Goal: Check status: Check status

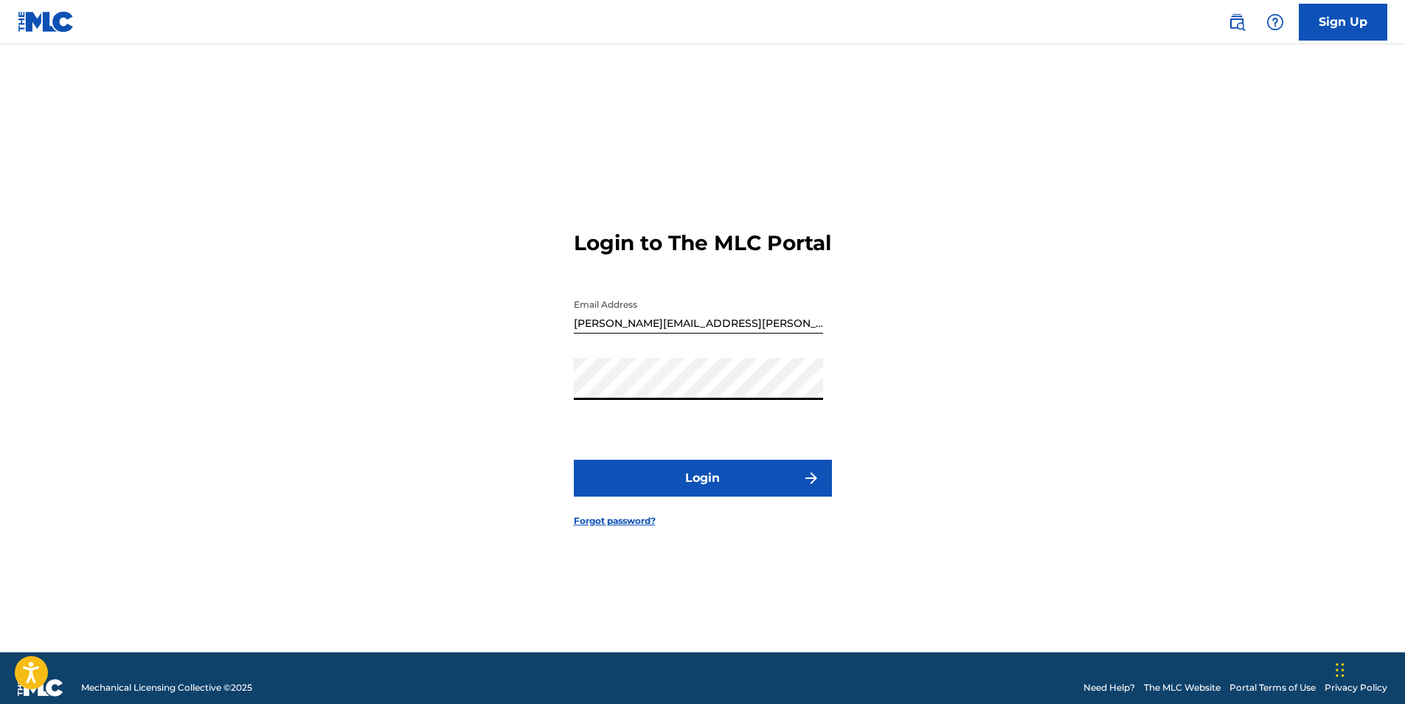
click at [574, 459] on button "Login" at bounding box center [703, 477] width 258 height 37
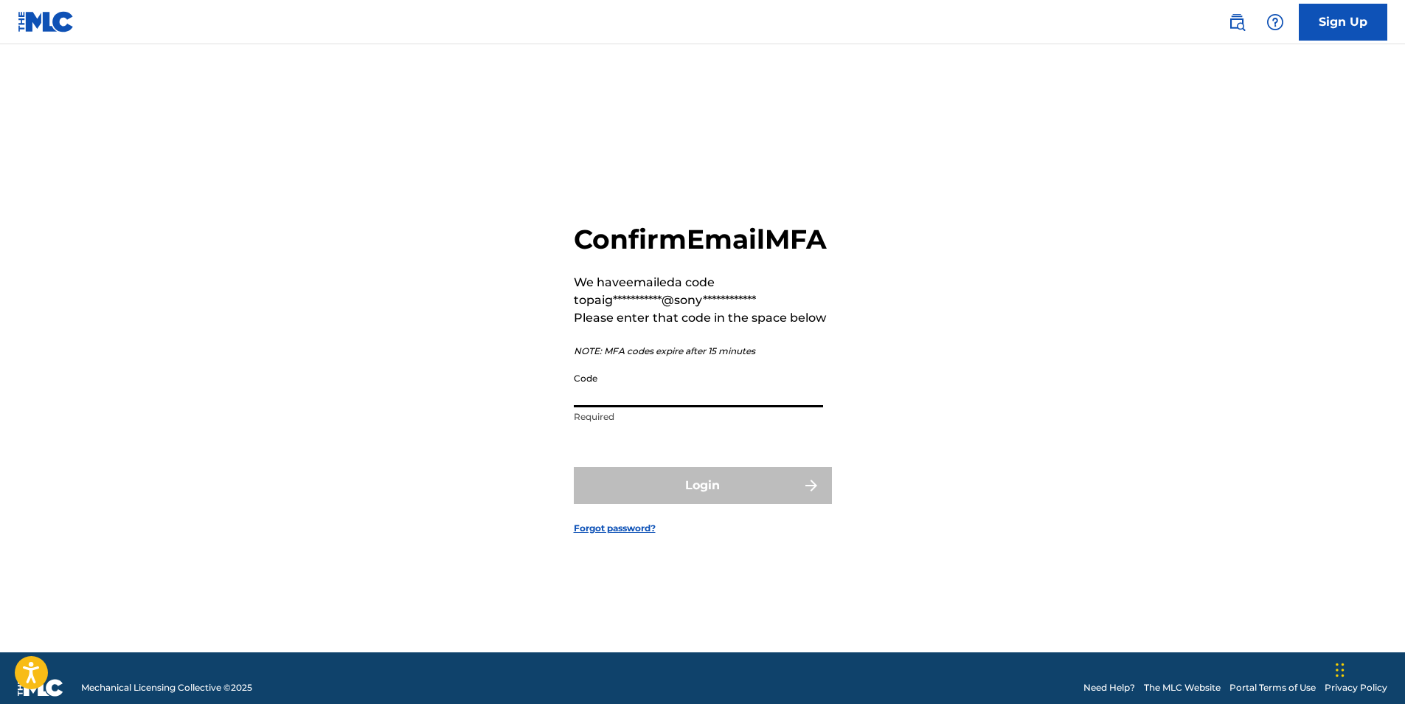
drag, startPoint x: 606, startPoint y: 401, endPoint x: 619, endPoint y: 416, distance: 19.8
click at [606, 401] on input "Code" at bounding box center [698, 386] width 249 height 42
paste input "109779"
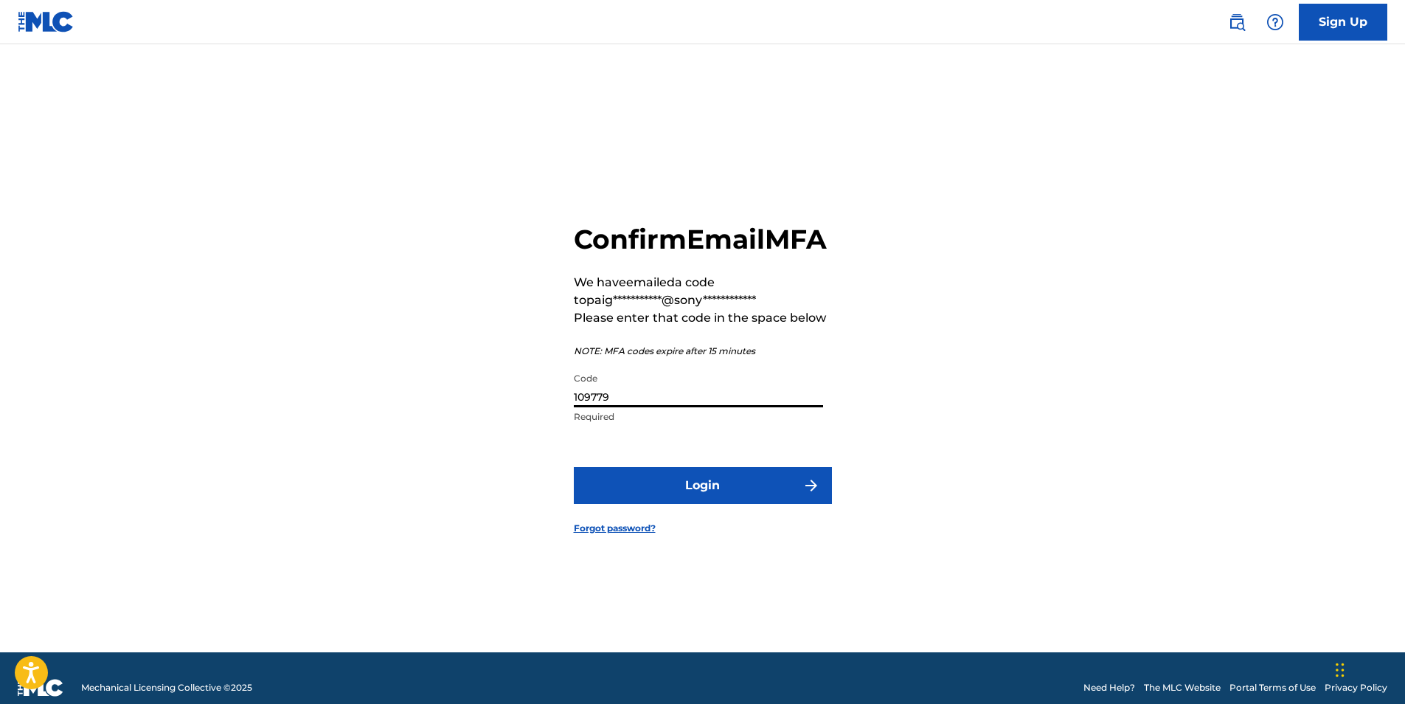
type input "109779"
click at [675, 499] on button "Login" at bounding box center [703, 485] width 258 height 37
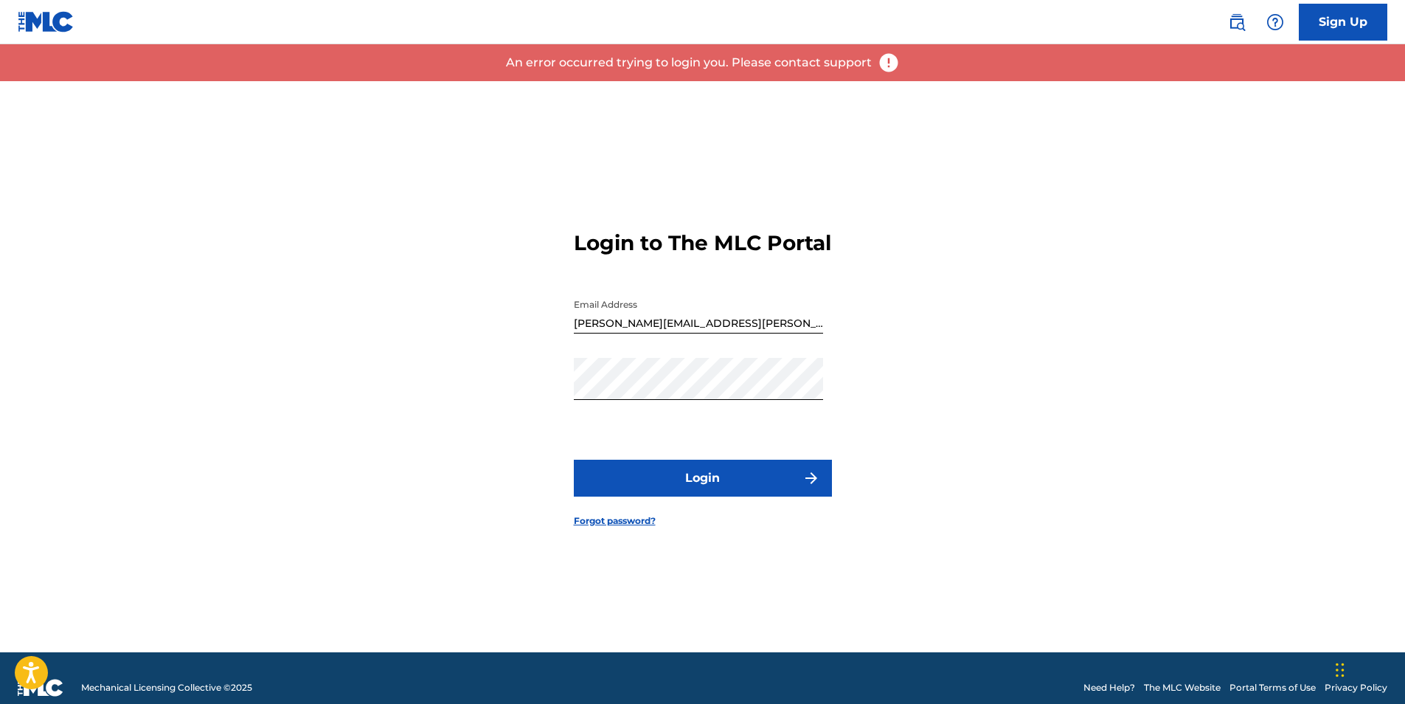
click at [766, 490] on button "Login" at bounding box center [703, 477] width 258 height 37
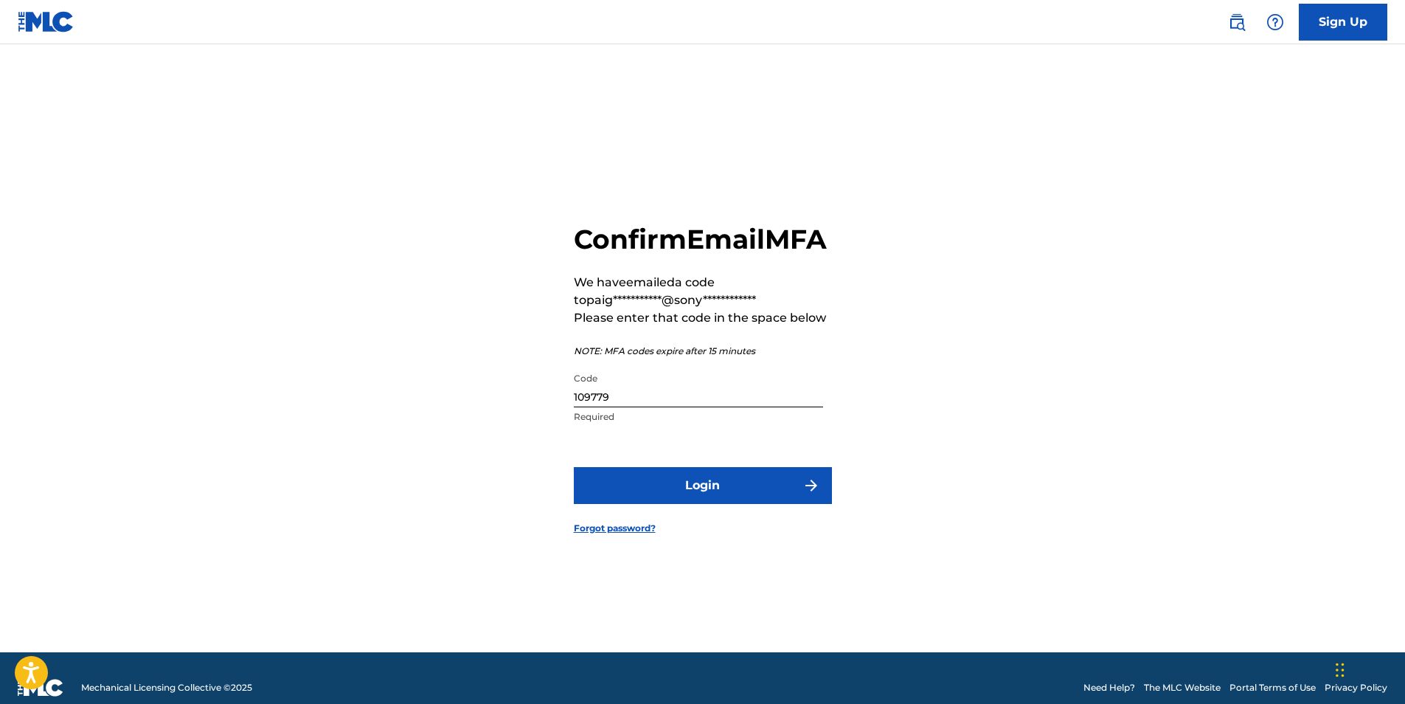
drag, startPoint x: 642, startPoint y: 425, endPoint x: 613, endPoint y: 415, distance: 31.0
click at [613, 417] on div "Code 109779 Required" at bounding box center [698, 398] width 249 height 66
click at [613, 407] on input "109779" at bounding box center [698, 386] width 249 height 42
paste input "714458"
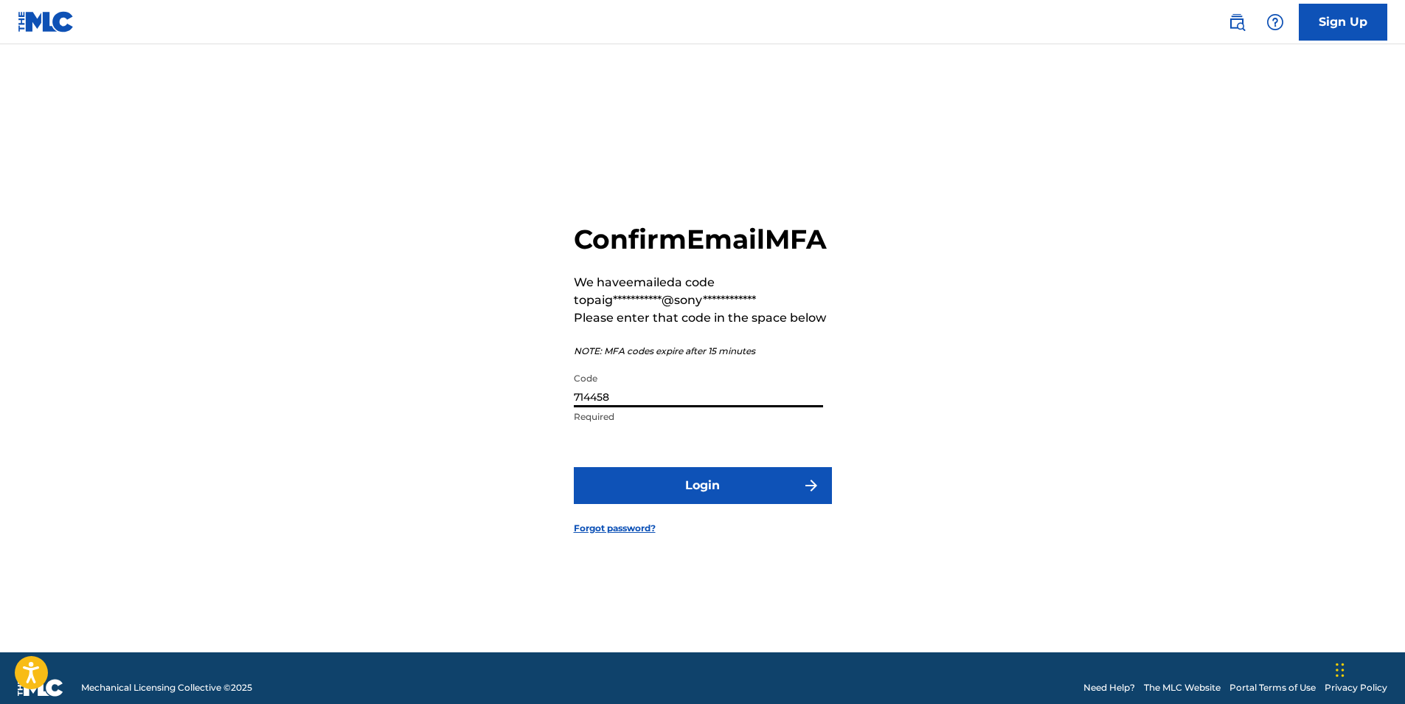
type input "714458"
click at [665, 494] on button "Login" at bounding box center [703, 485] width 258 height 37
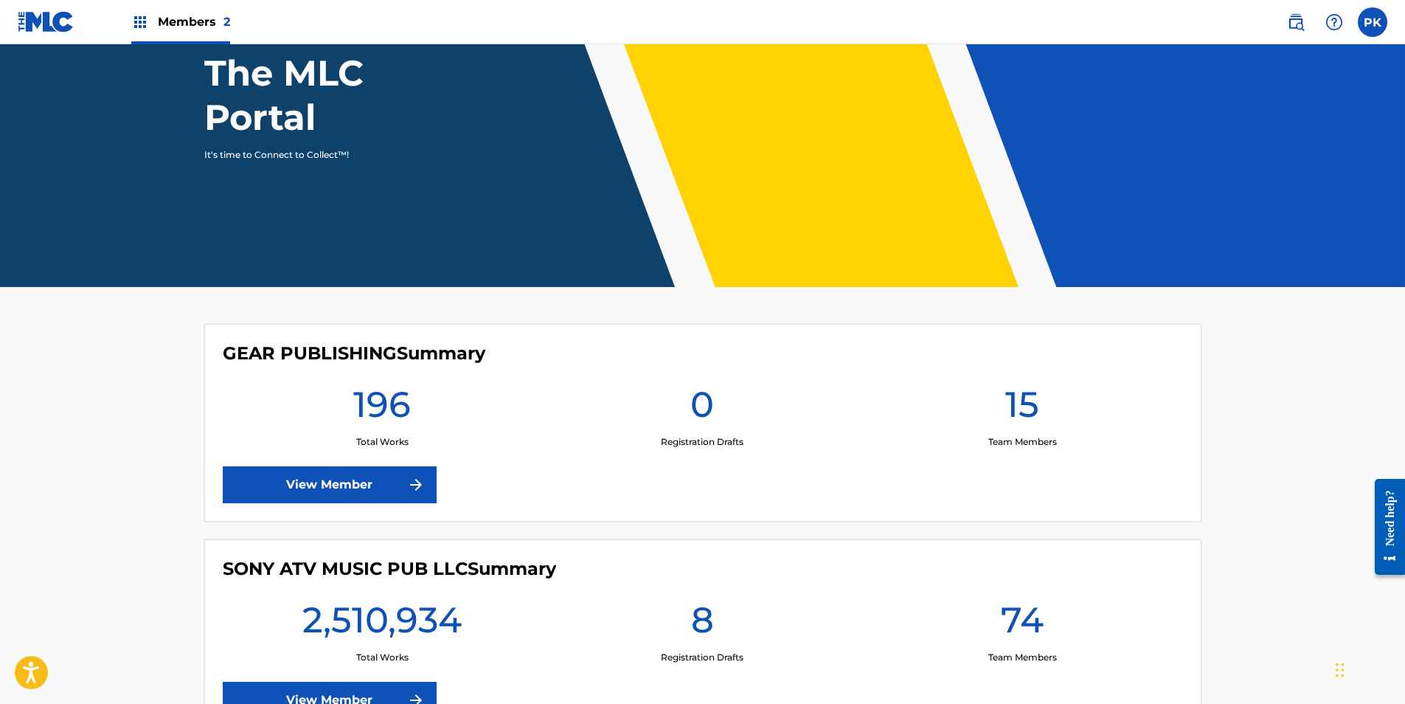
scroll to position [267, 0]
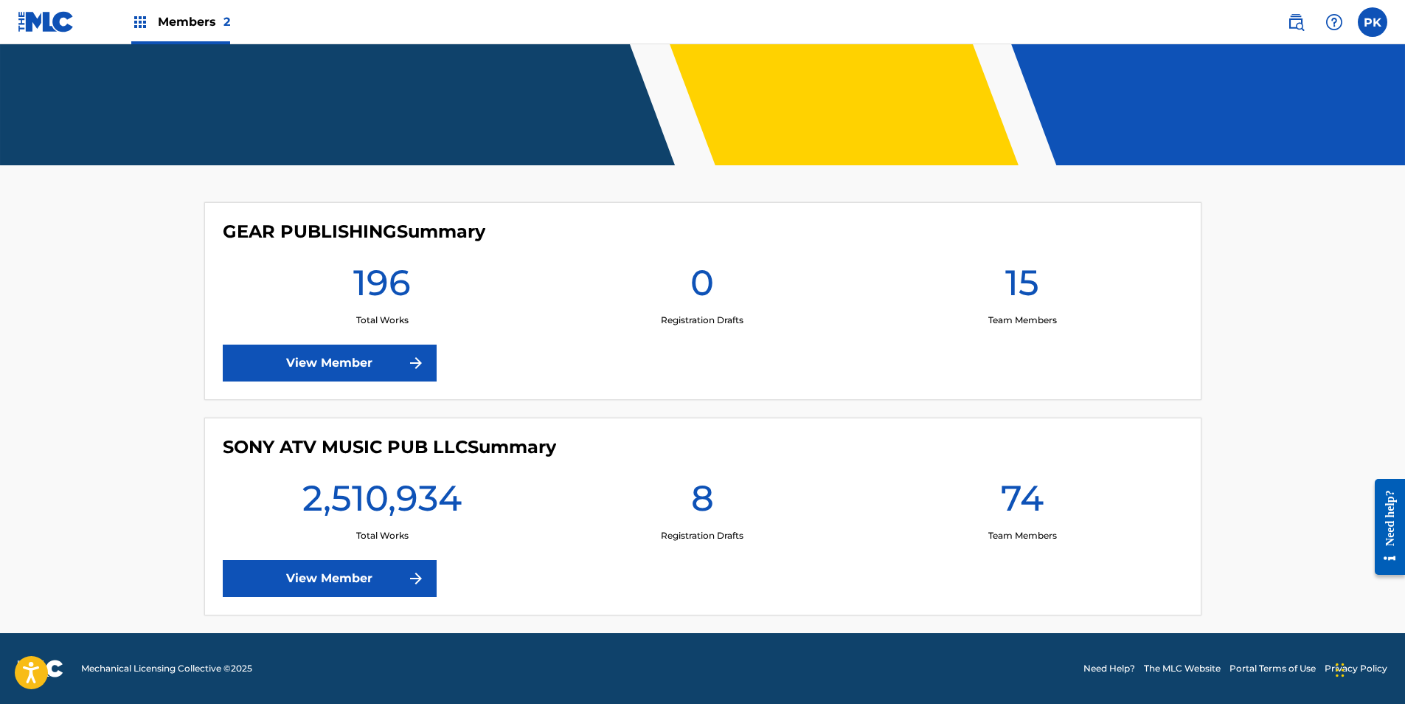
click at [326, 366] on link "View Member" at bounding box center [330, 362] width 214 height 37
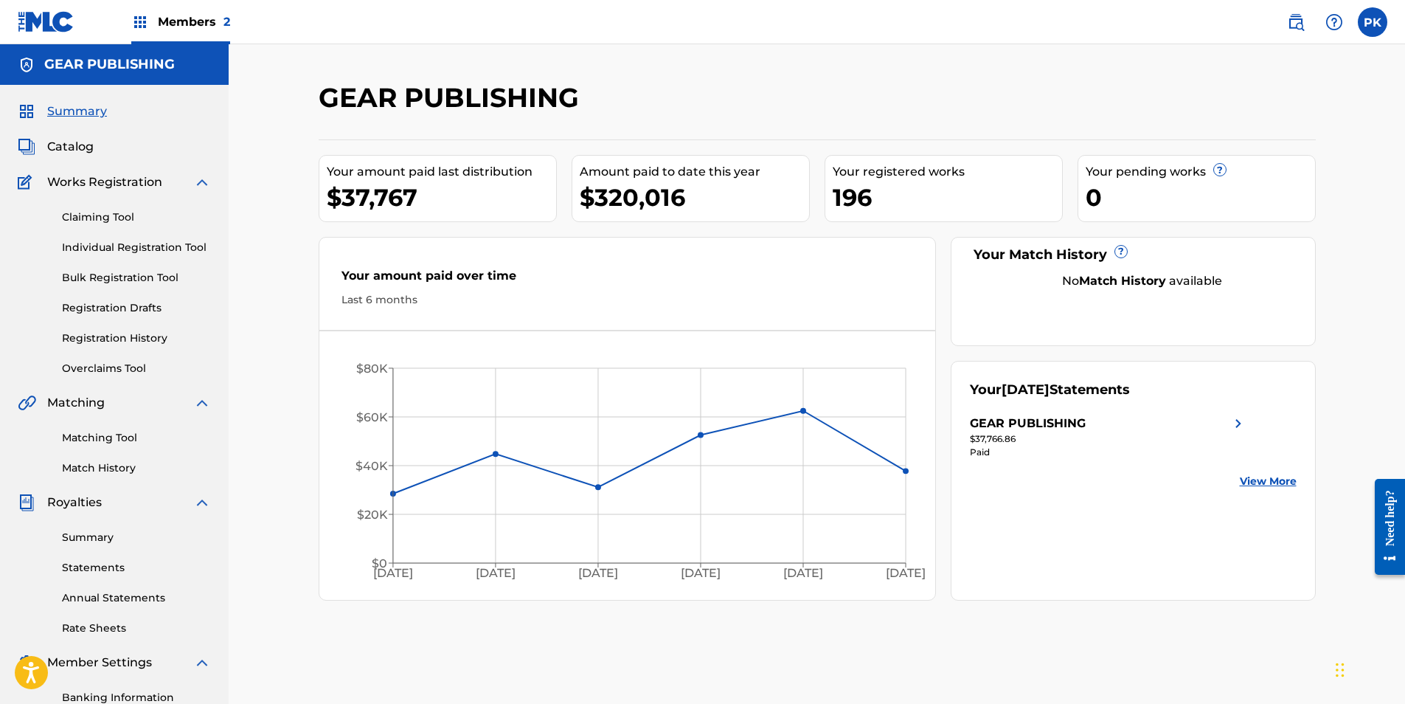
click at [88, 535] on link "Summary" at bounding box center [136, 536] width 149 height 15
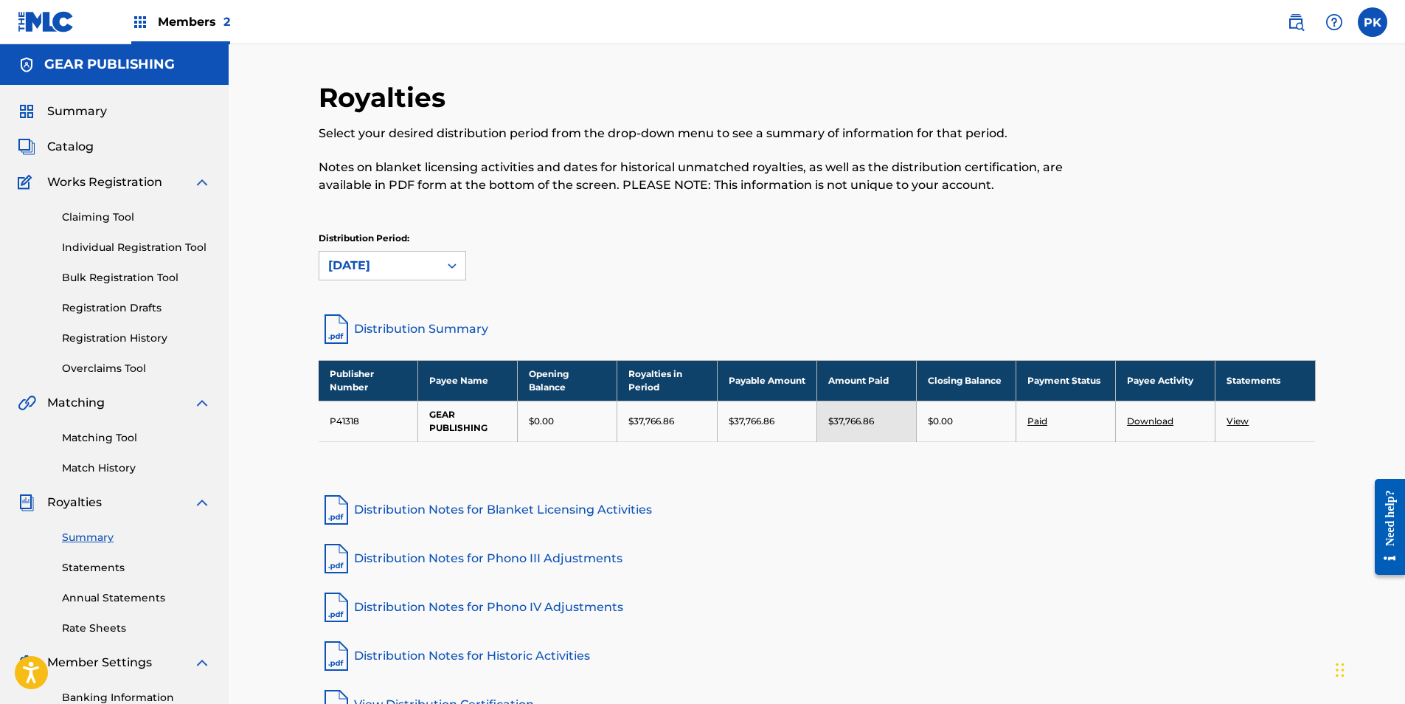
click at [192, 14] on span "Members 2" at bounding box center [194, 21] width 72 height 17
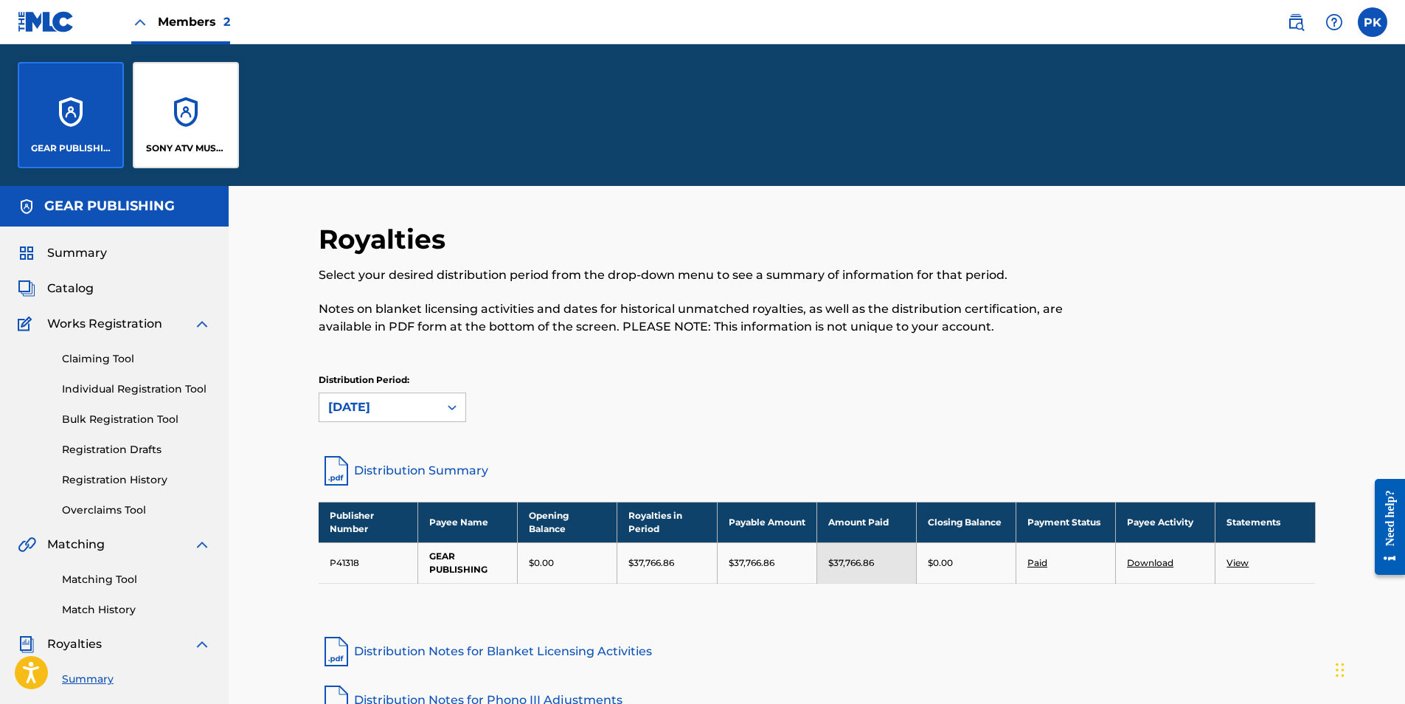
click at [209, 120] on div "SONY ATV MUSIC PUB LLC" at bounding box center [186, 115] width 106 height 106
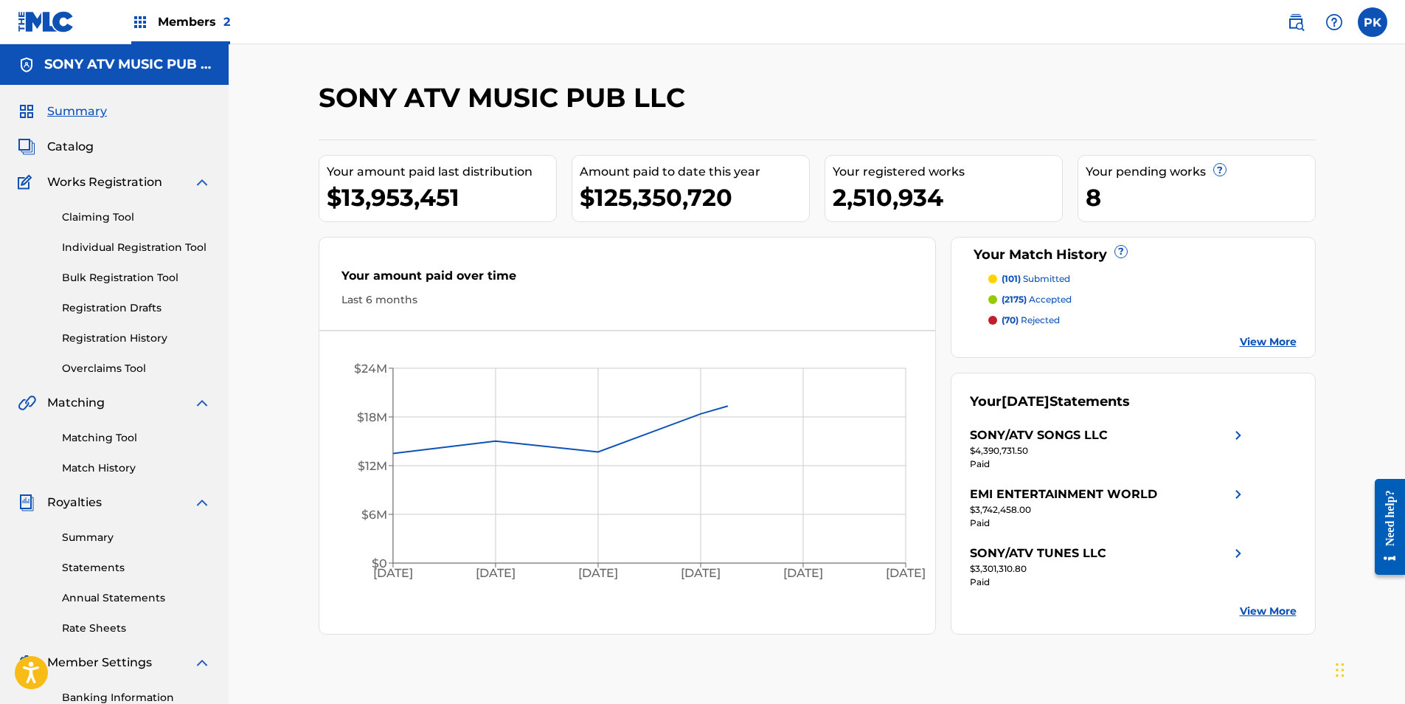
click at [73, 538] on link "Summary" at bounding box center [136, 536] width 149 height 15
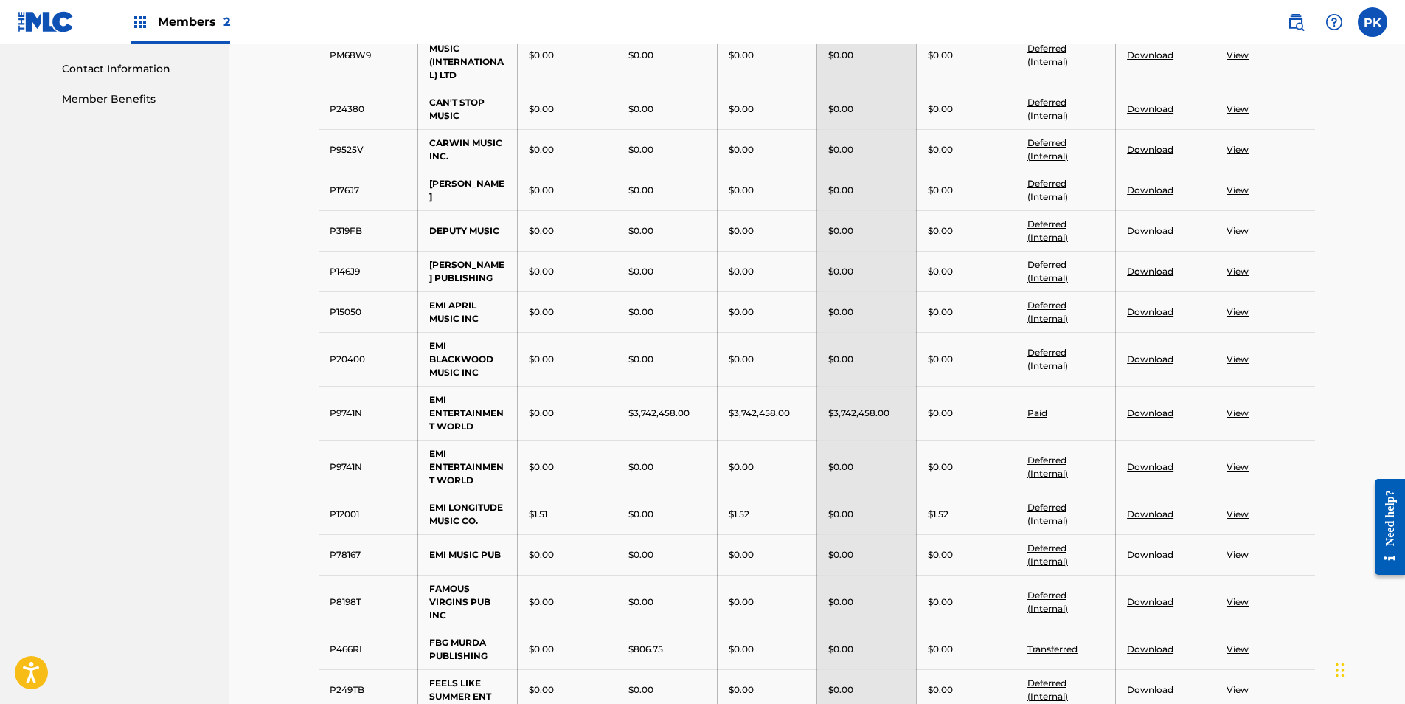
scroll to position [737, 0]
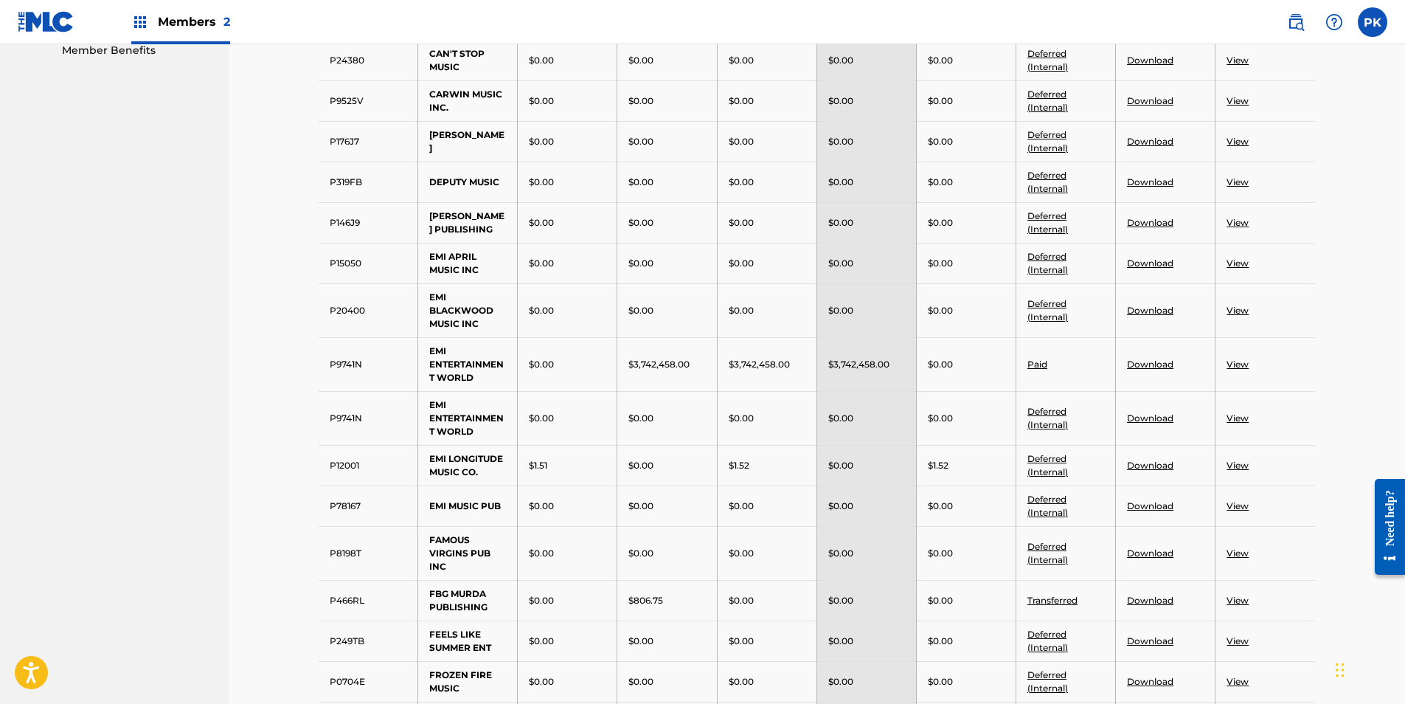
click at [872, 371] on p "$3,742,458.00" at bounding box center [858, 364] width 61 height 13
click at [869, 371] on p "$3,742,458.00" at bounding box center [858, 364] width 61 height 13
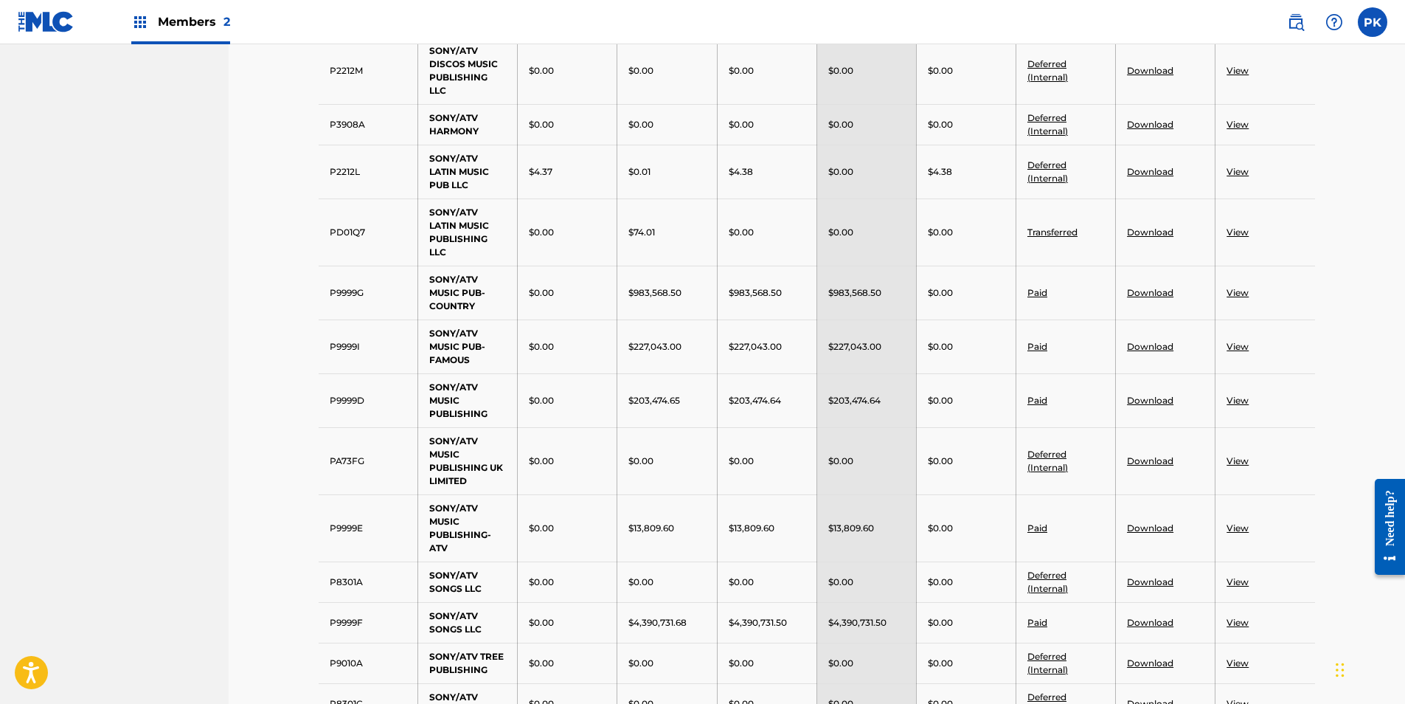
scroll to position [2507, 0]
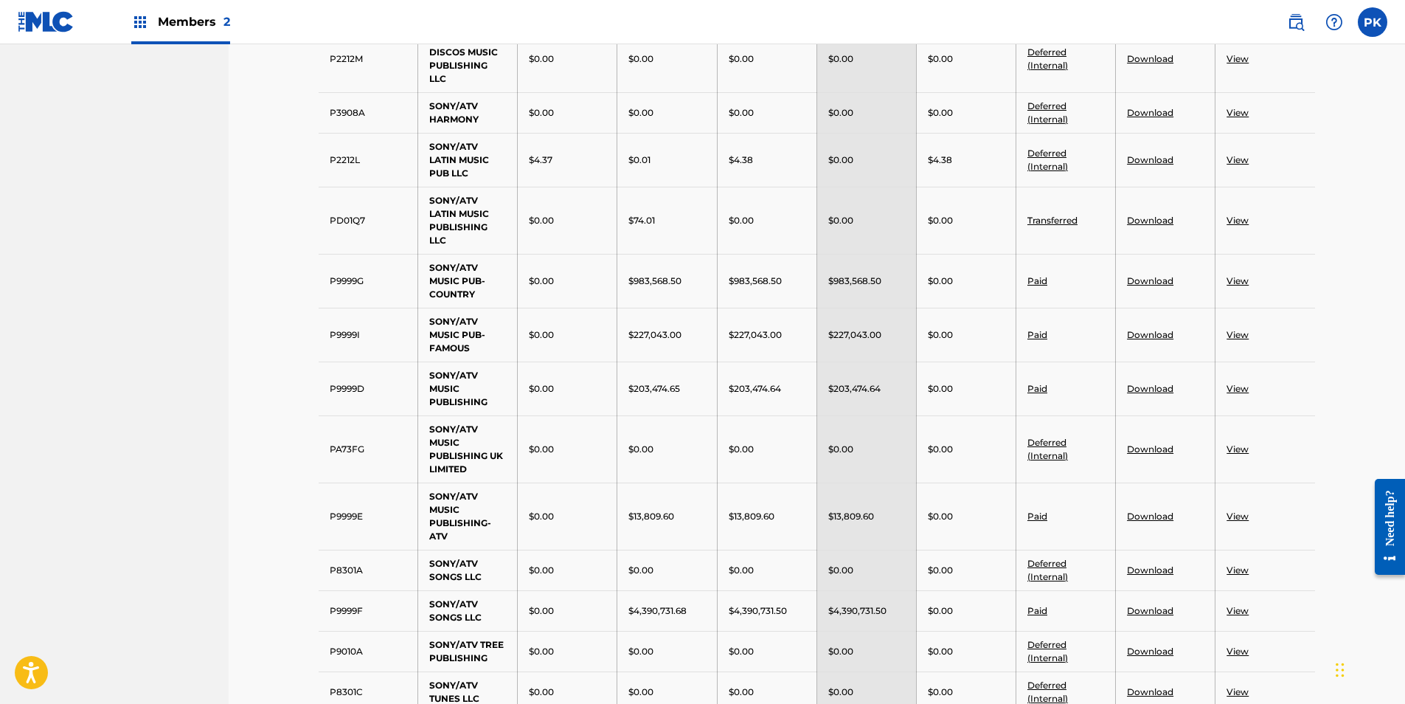
click at [854, 393] on td "$203,474.64" at bounding box center [866, 388] width 100 height 54
click at [854, 392] on td "$203,474.64" at bounding box center [866, 388] width 100 height 54
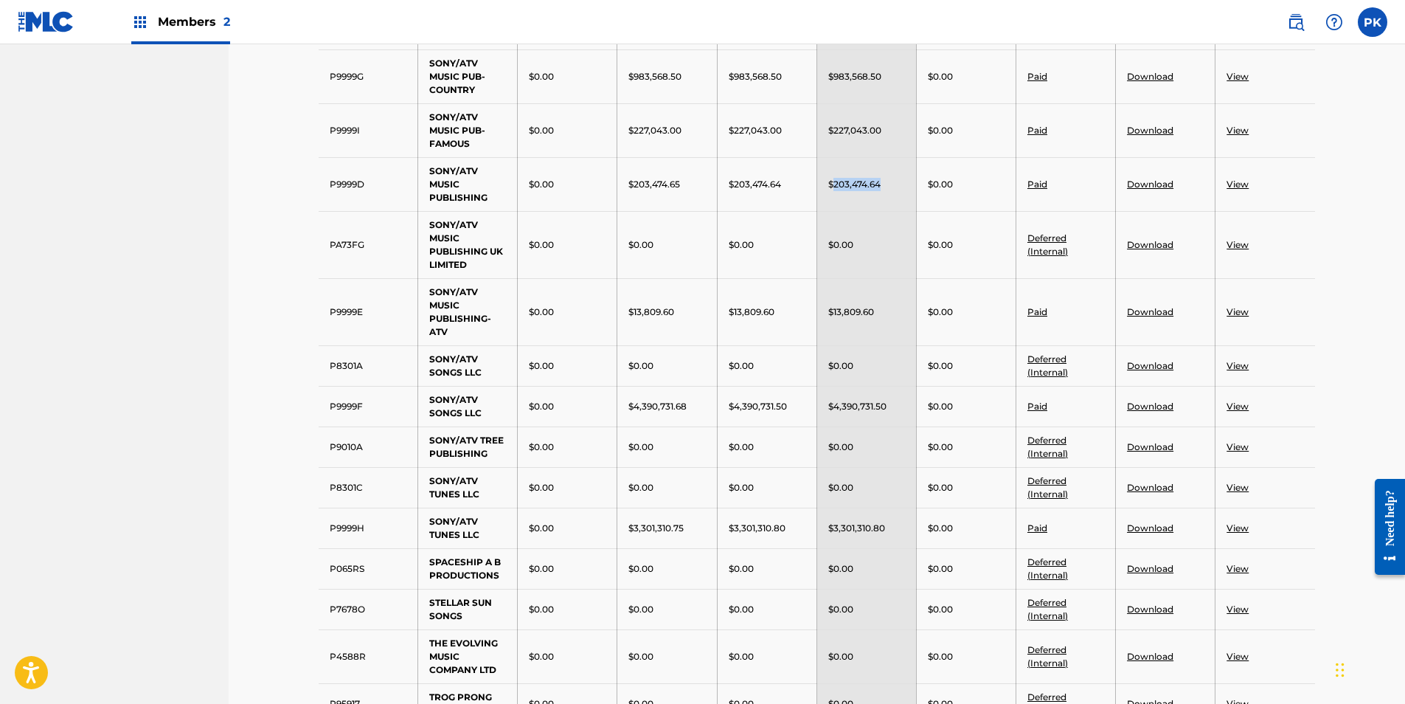
scroll to position [2729, 0]
